Goal: Navigation & Orientation: Understand site structure

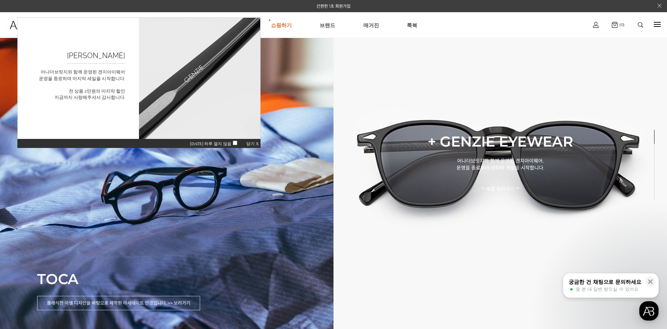
drag, startPoint x: 253, startPoint y: 143, endPoint x: 278, endPoint y: 147, distance: 25.3
click at [253, 143] on span "닫기 X" at bounding box center [252, 143] width 13 height 5
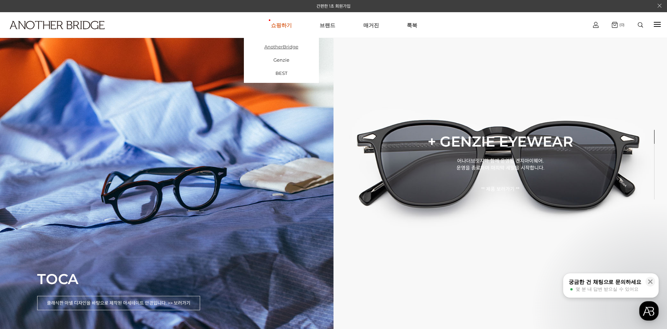
click at [281, 48] on link "AnotherBridge" at bounding box center [281, 46] width 75 height 13
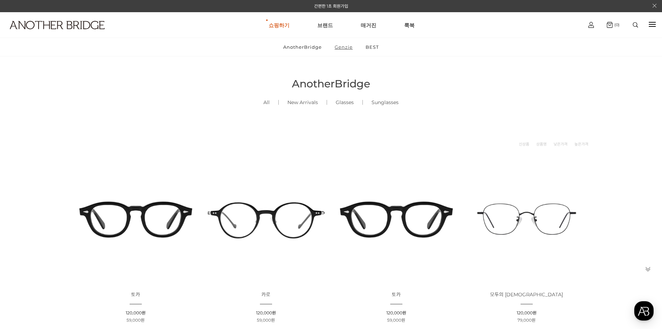
click at [342, 49] on link "Genzie" at bounding box center [344, 47] width 30 height 18
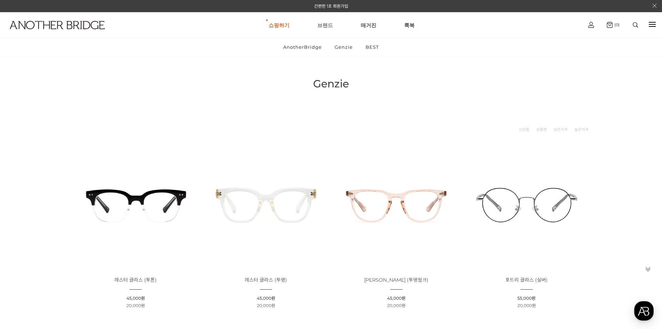
click at [329, 23] on link "브랜드" at bounding box center [325, 25] width 16 height 25
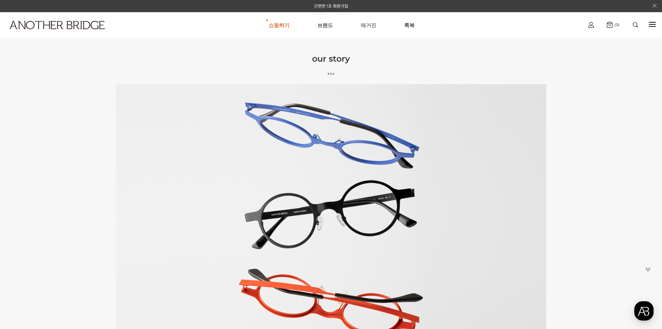
click at [374, 29] on link "매거진" at bounding box center [369, 25] width 16 height 25
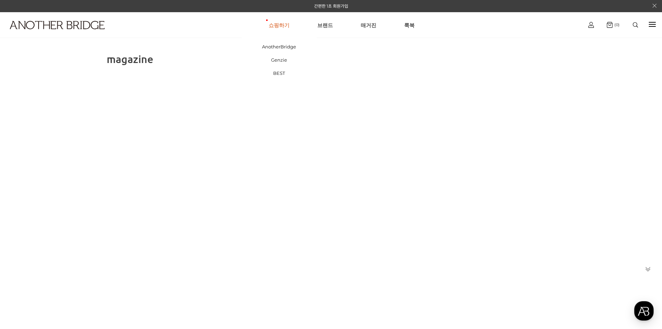
click at [281, 30] on link "쇼핑하기" at bounding box center [279, 25] width 21 height 25
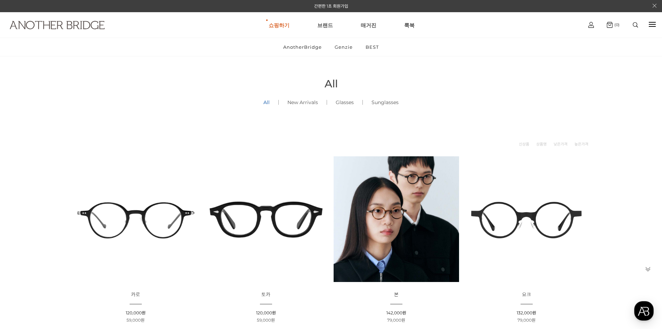
click at [74, 28] on img at bounding box center [57, 25] width 95 height 8
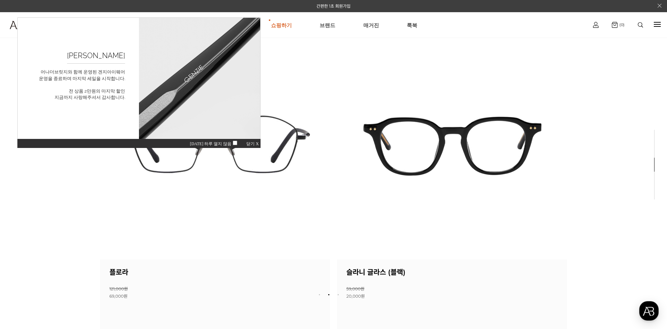
click at [250, 141] on div "오늘 하루 열지 않음 닫기 X" at bounding box center [138, 142] width 243 height 9
click at [253, 145] on span "닫기 X" at bounding box center [252, 143] width 13 height 5
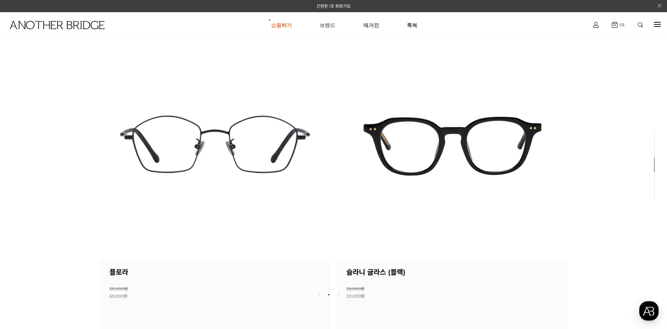
click at [328, 29] on link "브랜드" at bounding box center [328, 25] width 16 height 25
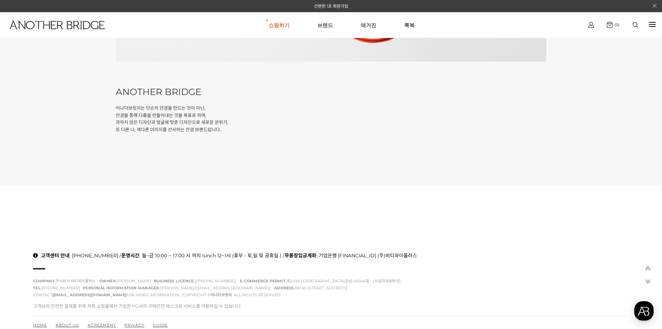
scroll to position [314, 0]
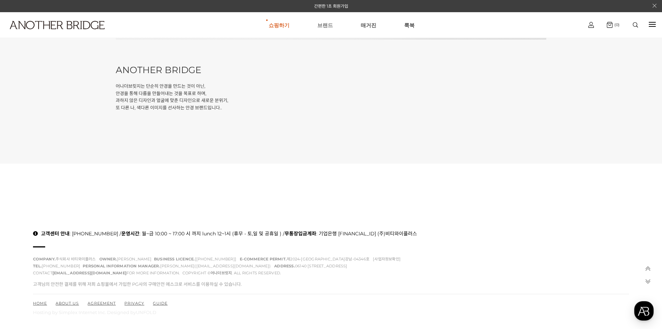
click at [324, 29] on link "브랜드" at bounding box center [325, 25] width 16 height 25
